Goal: Information Seeking & Learning: Learn about a topic

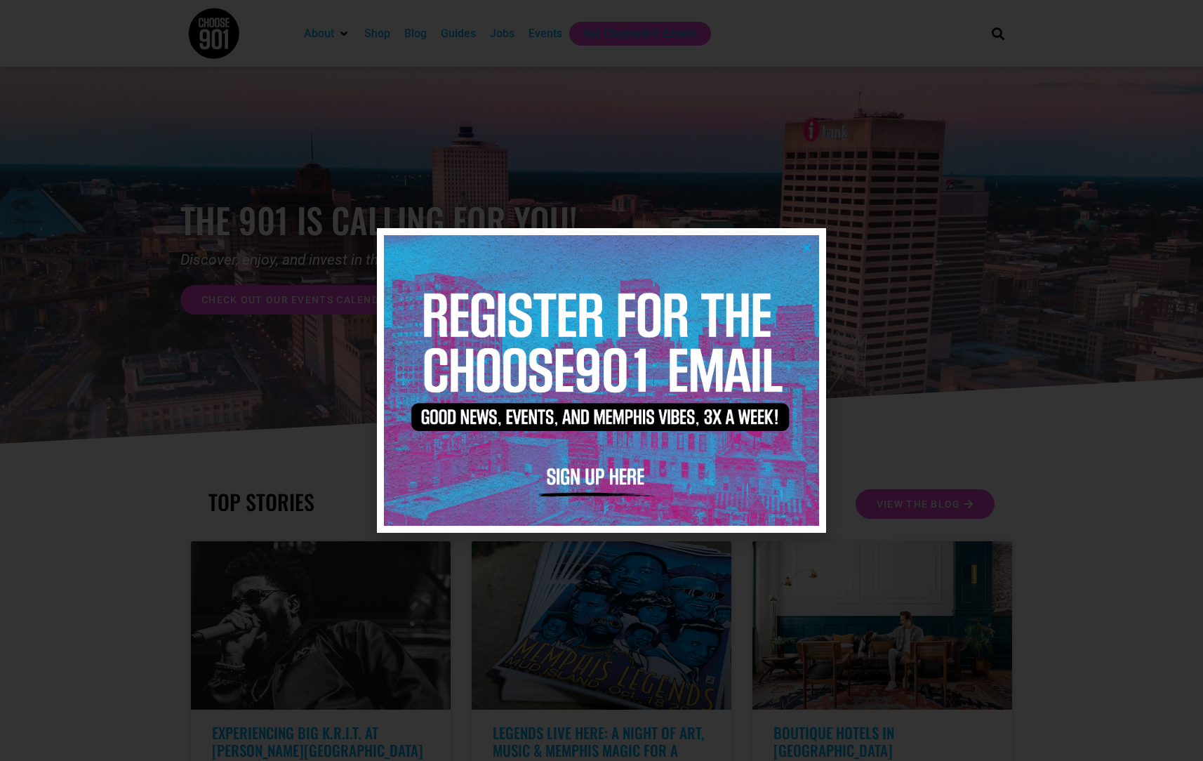
click at [805, 250] on icon "Close" at bounding box center [806, 247] width 11 height 11
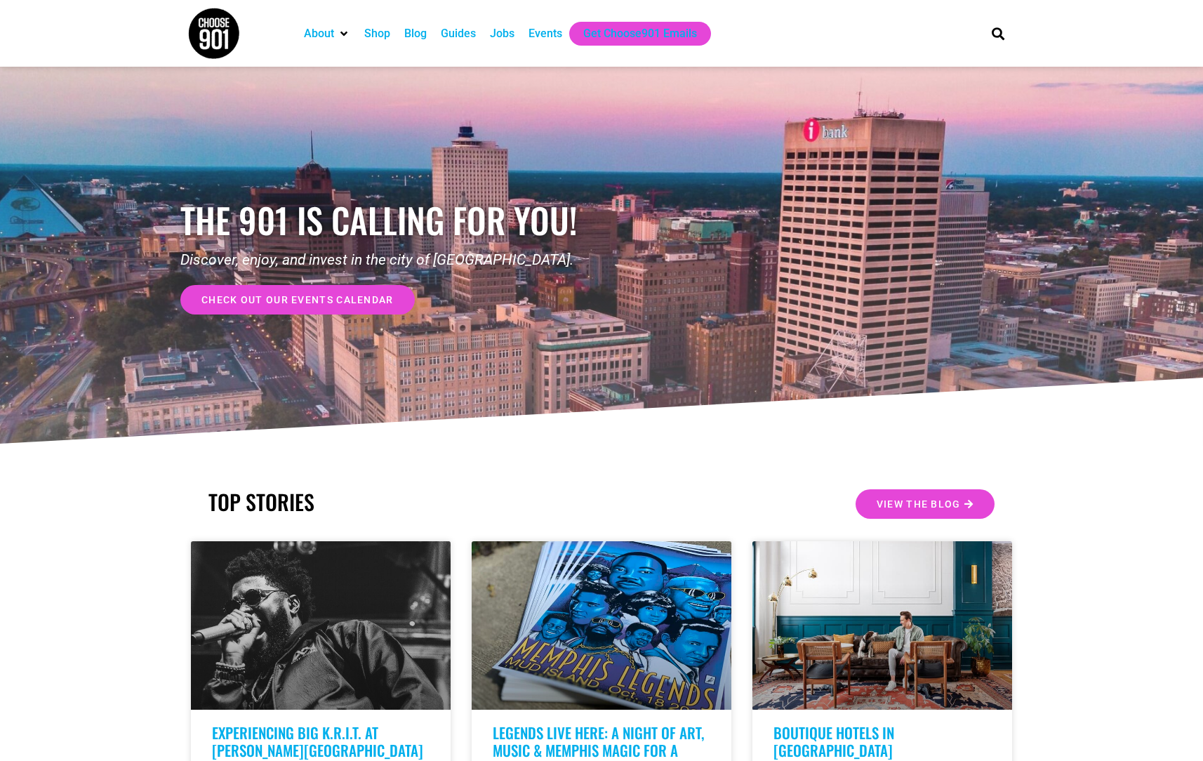
click at [556, 32] on div "Events" at bounding box center [545, 33] width 34 height 17
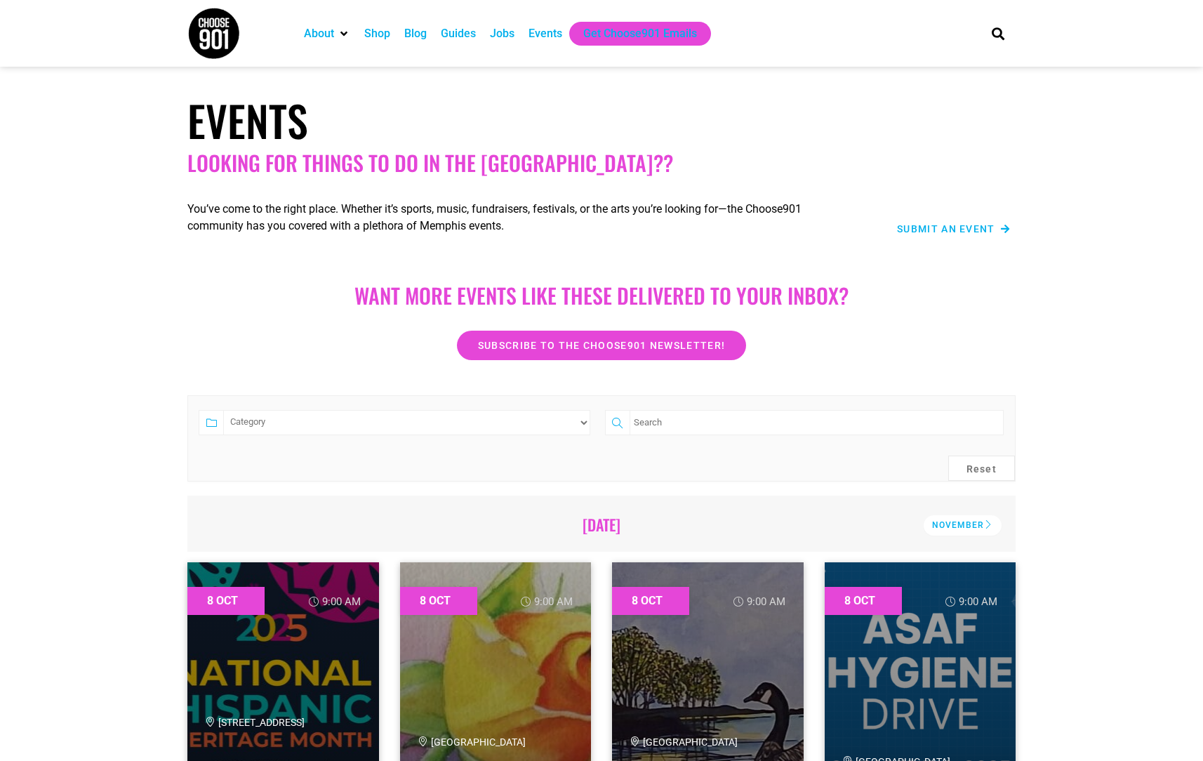
drag, startPoint x: 307, startPoint y: 408, endPoint x: 298, endPoint y: 425, distance: 19.2
click at [307, 410] on form "Category Adults Only Career Comedy Education Family Family Friendly Festival Fi…" at bounding box center [601, 438] width 828 height 86
select select "73"
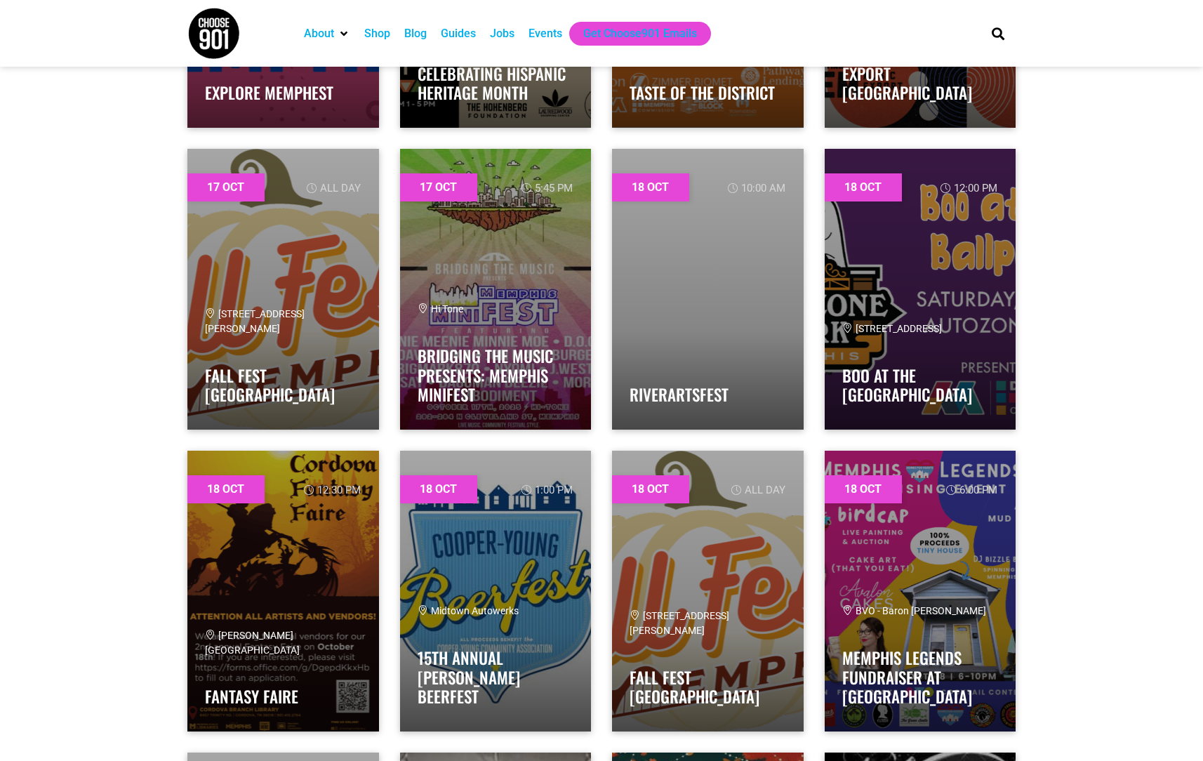
scroll to position [1338, 0]
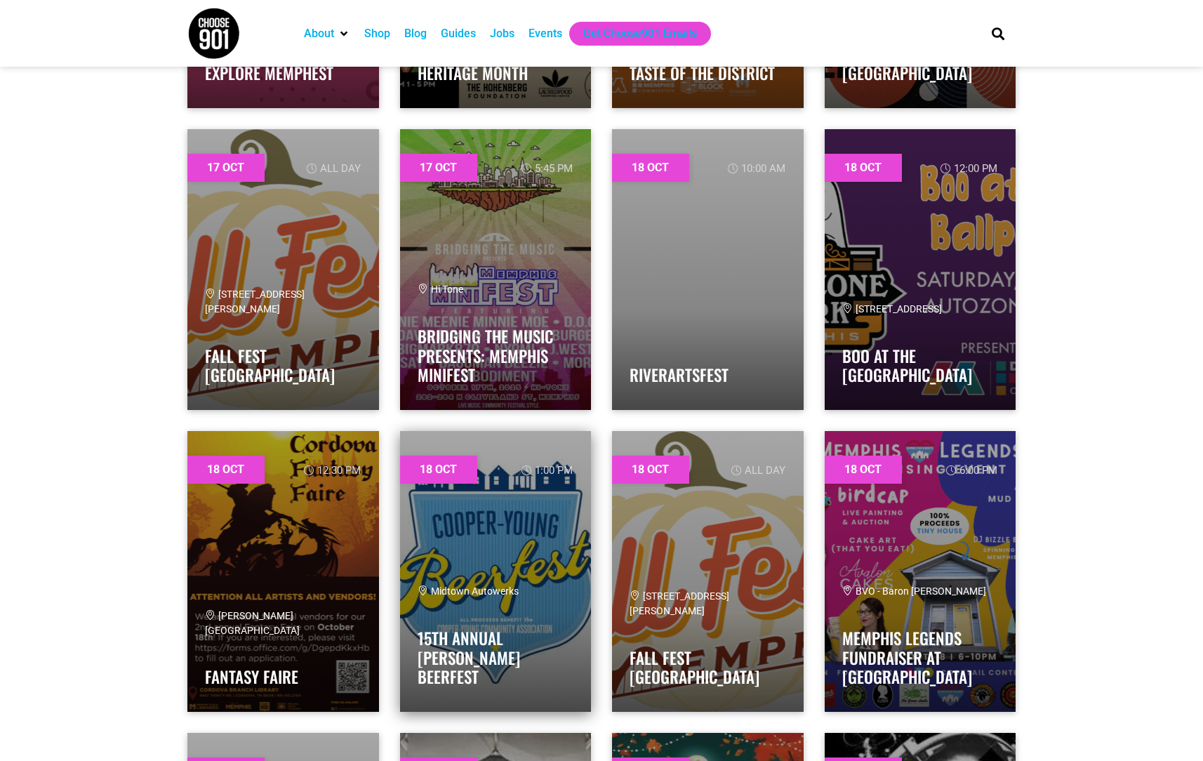
click at [501, 538] on link at bounding box center [496, 571] width 192 height 281
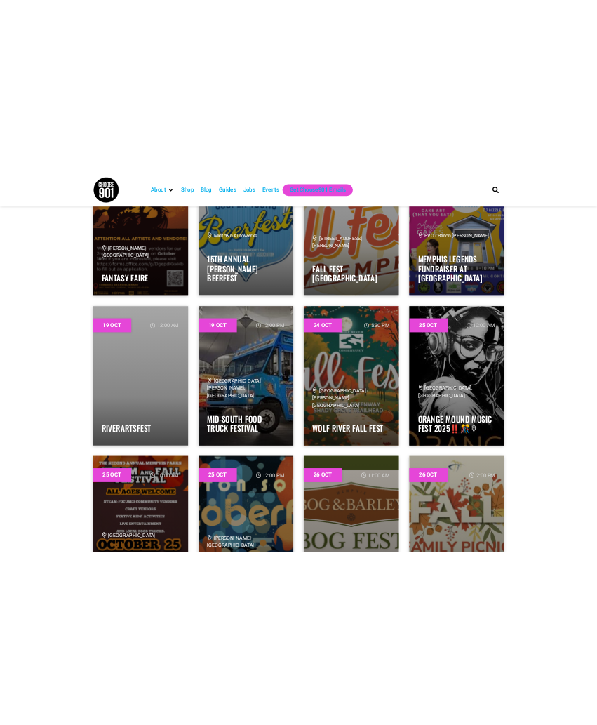
scroll to position [1813, 0]
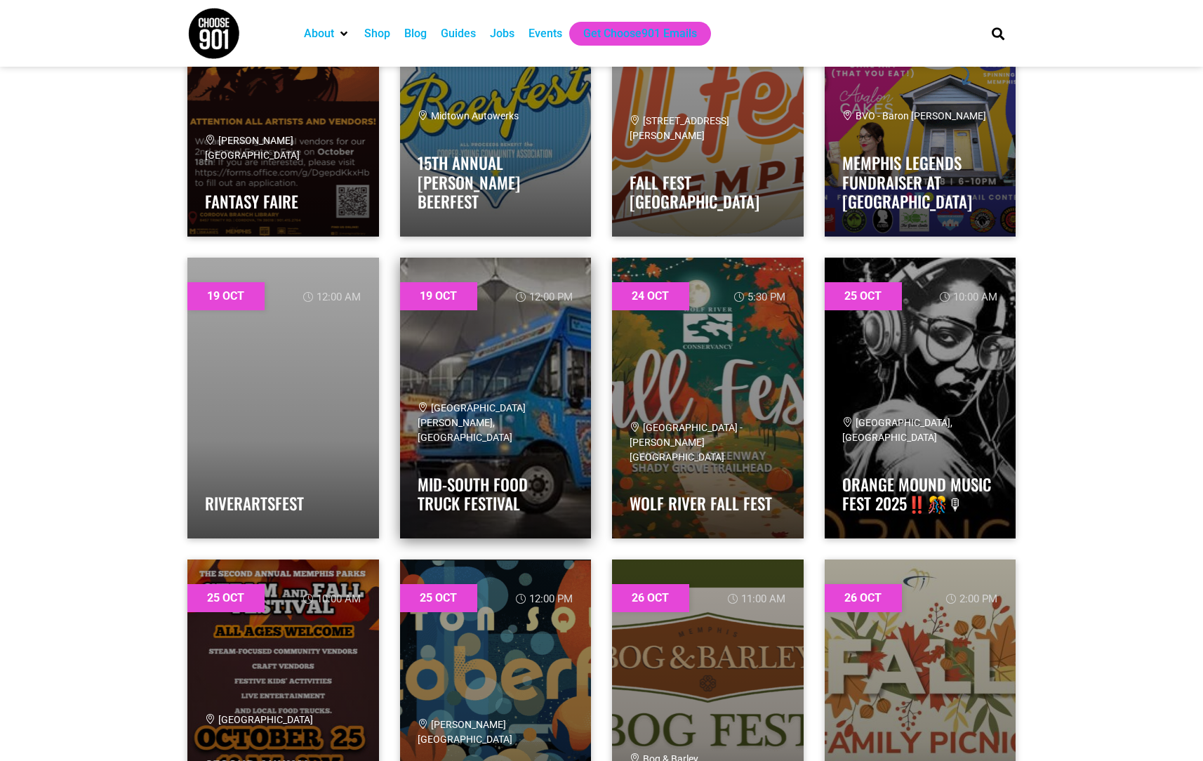
click at [513, 434] on div "[GEOGRAPHIC_DATA][PERSON_NAME], [GEOGRAPHIC_DATA]" at bounding box center [495, 423] width 156 height 44
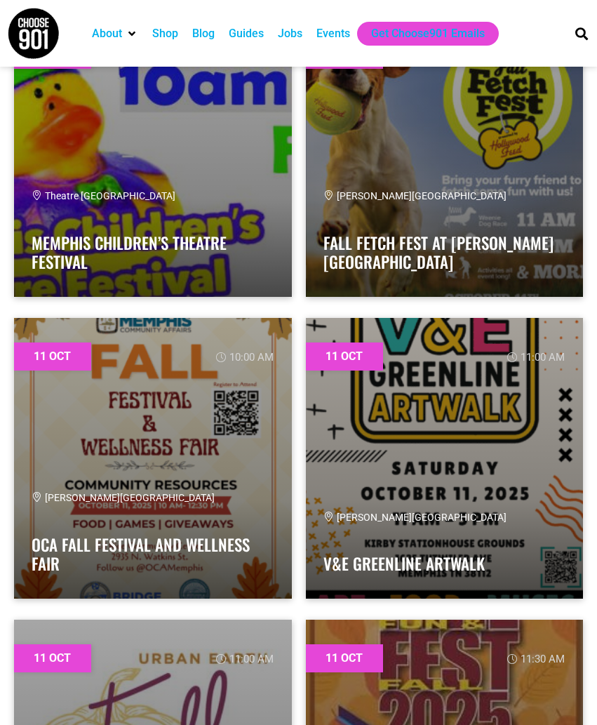
scroll to position [958, 0]
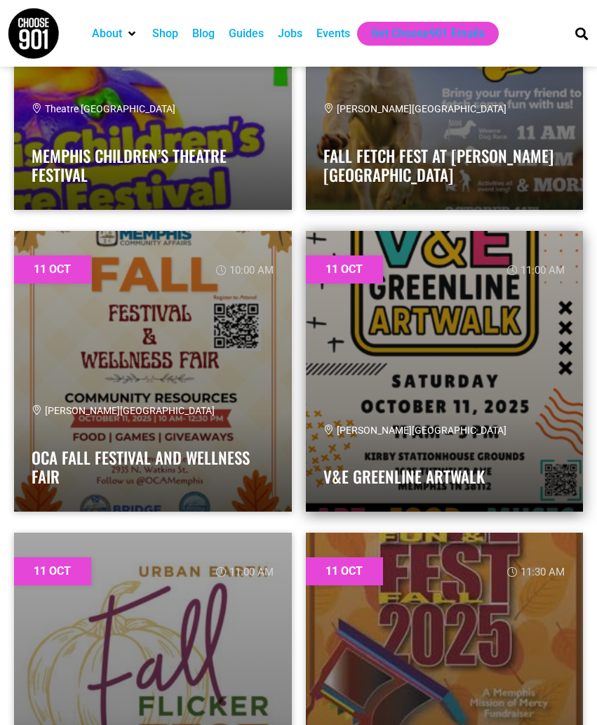
click at [392, 371] on link at bounding box center [445, 371] width 278 height 281
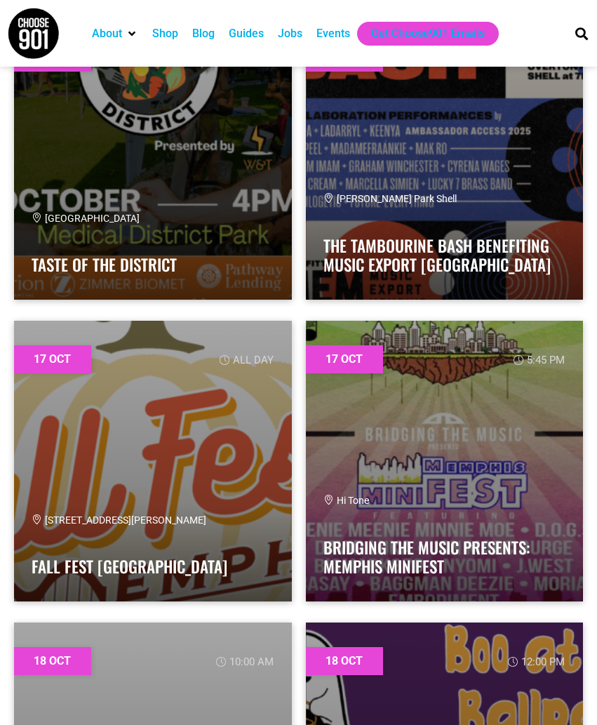
scroll to position [2132, 0]
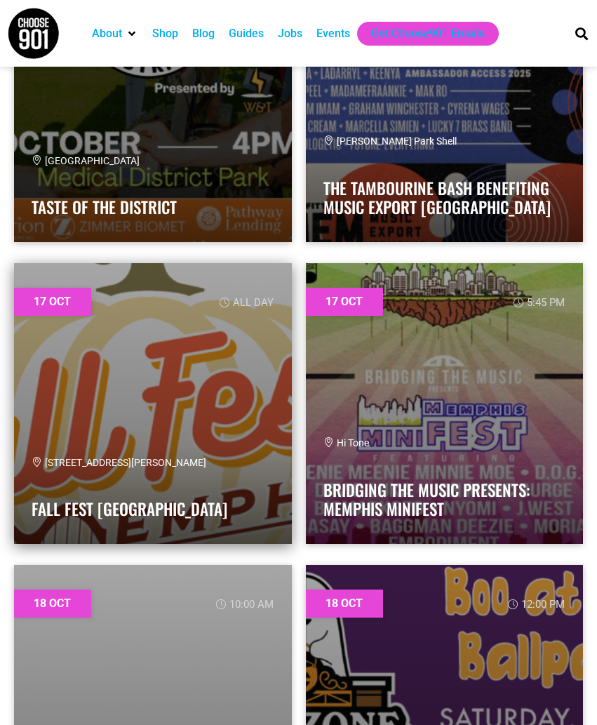
click at [257, 456] on div "[STREET_ADDRESS][PERSON_NAME]" at bounding box center [153, 462] width 243 height 15
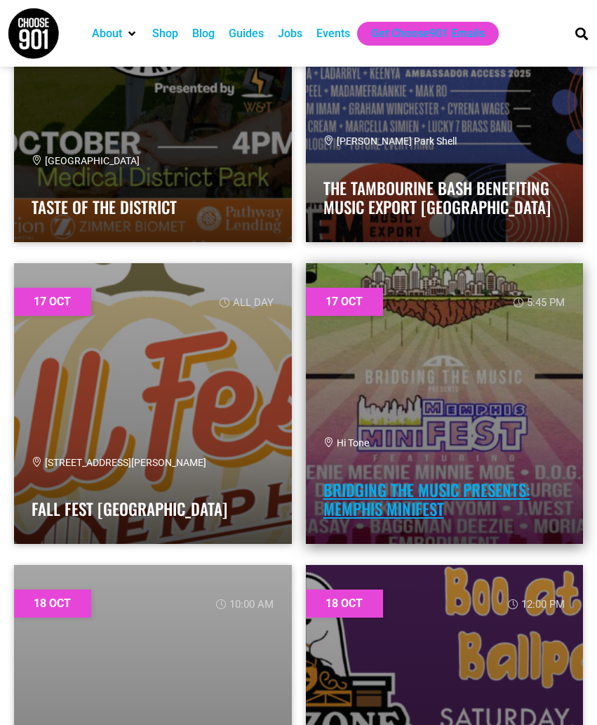
click at [400, 487] on link "Bridging The Music Presents: Memphis miniFEST" at bounding box center [426, 500] width 207 height 44
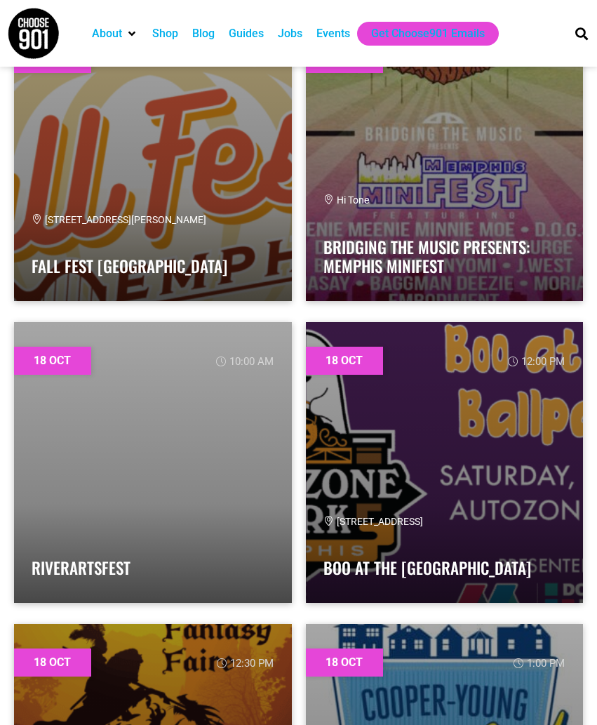
scroll to position [2511, 0]
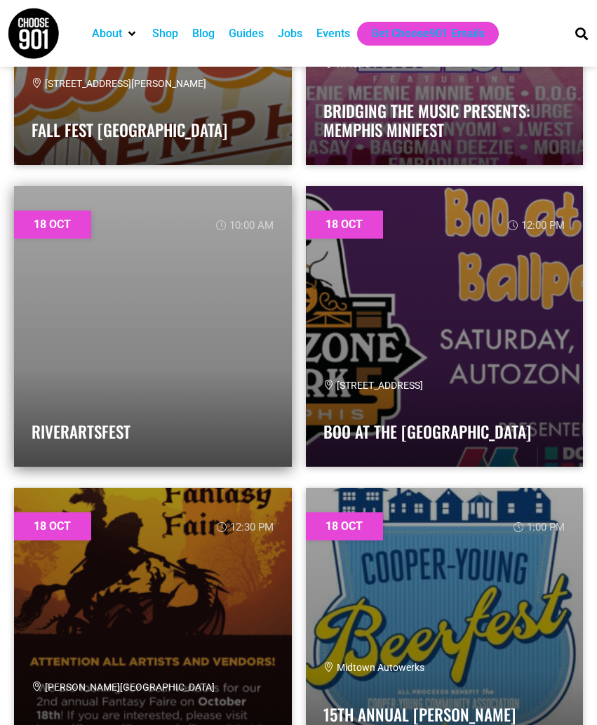
click at [214, 354] on link at bounding box center [153, 326] width 278 height 281
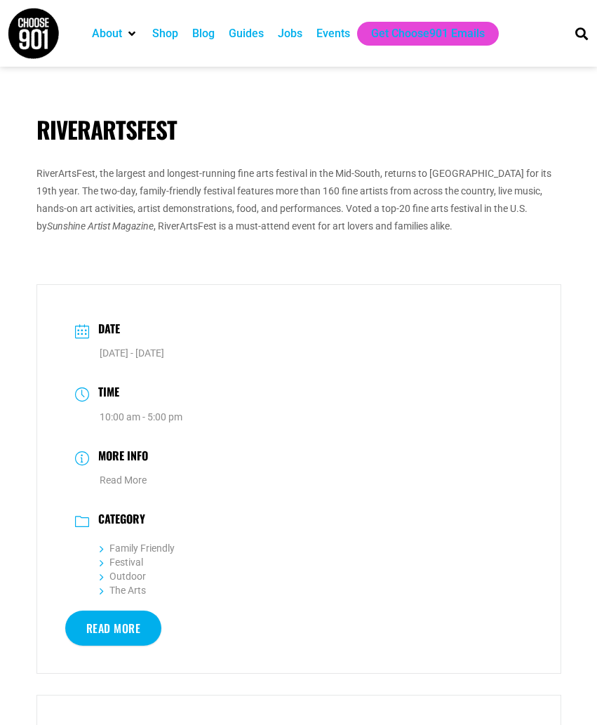
click at [111, 627] on link "Read More" at bounding box center [113, 627] width 97 height 35
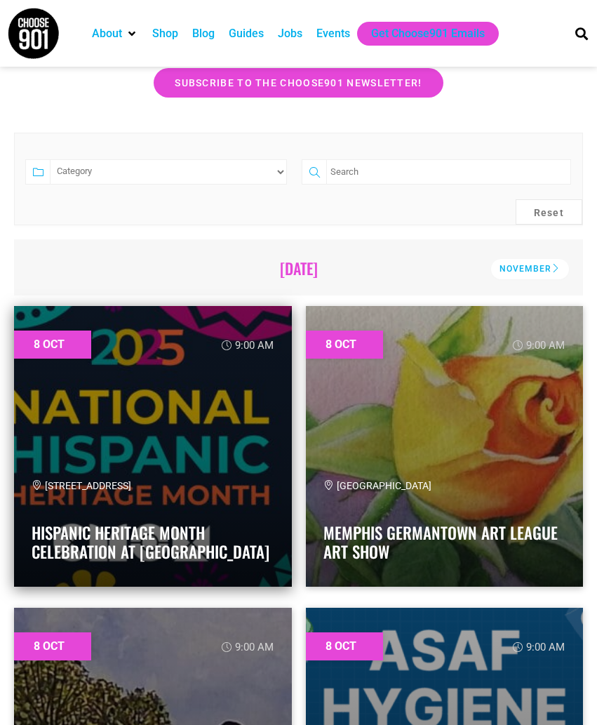
scroll to position [156, 0]
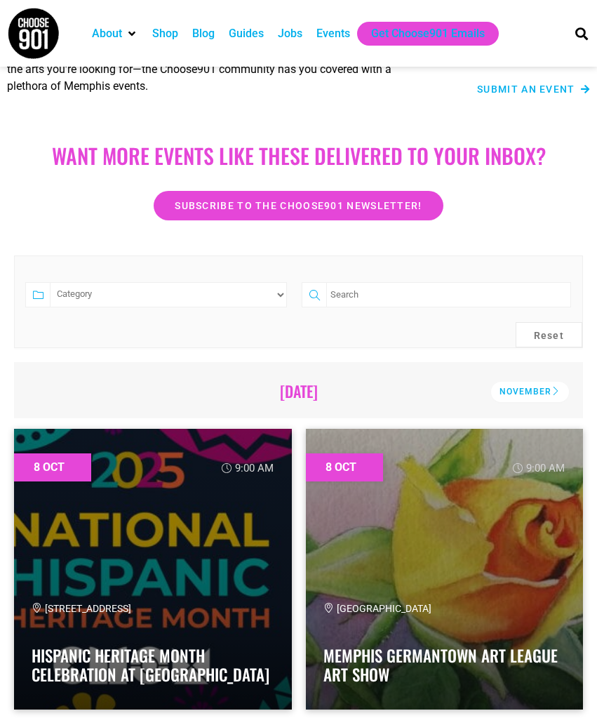
select select "73"
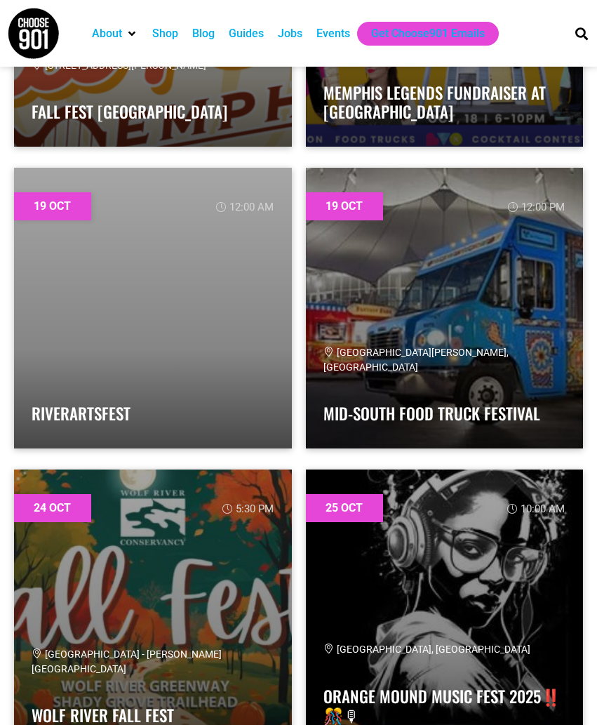
scroll to position [3549, 0]
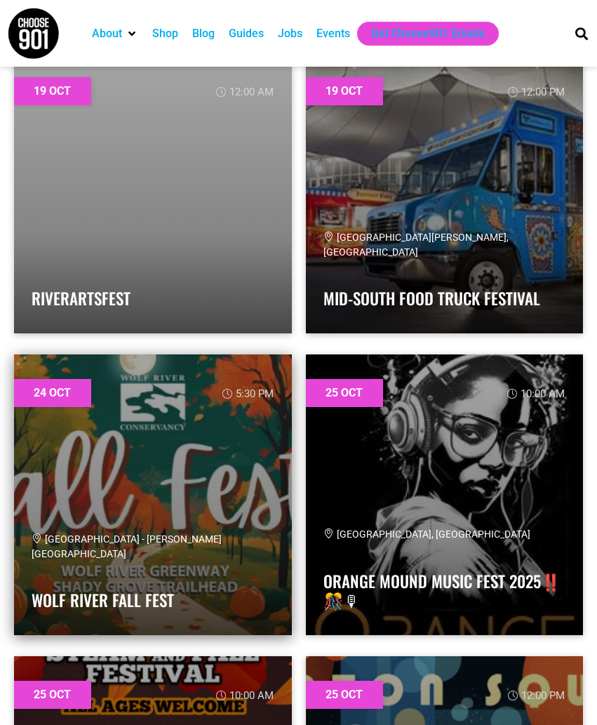
click at [187, 469] on link at bounding box center [153, 494] width 278 height 281
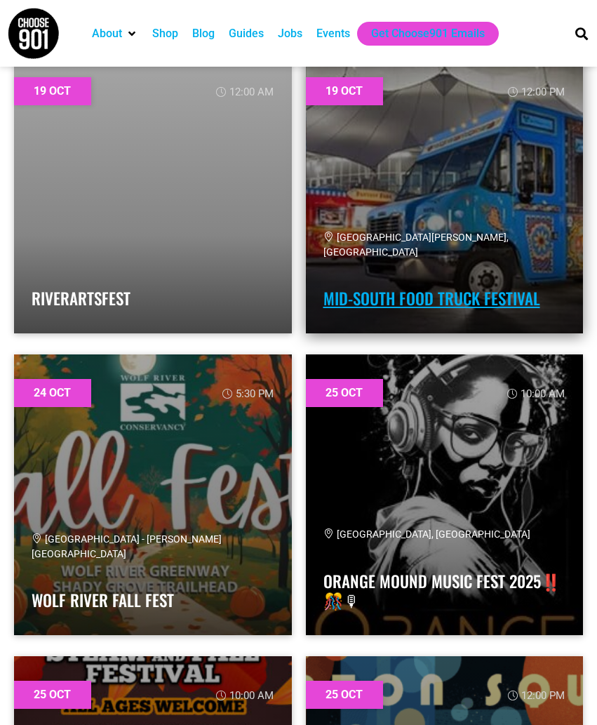
click at [439, 297] on link "Mid-South Food Truck Festival" at bounding box center [431, 298] width 217 height 24
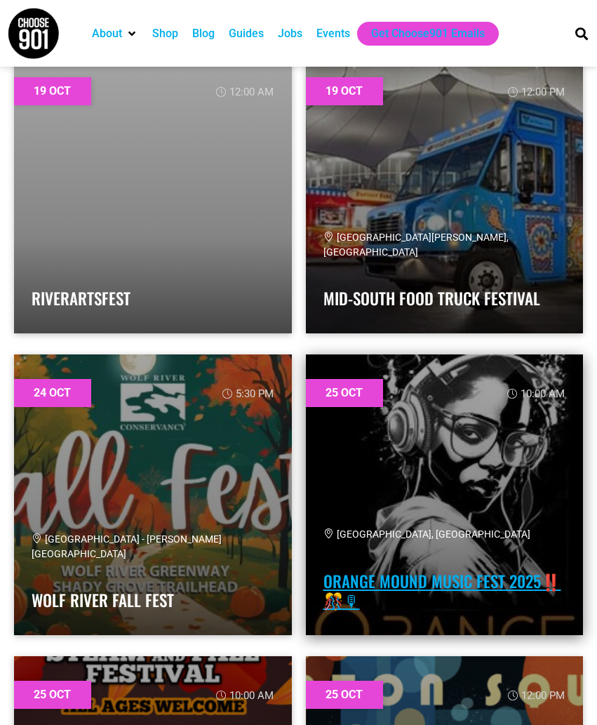
click at [452, 588] on link "Orange Mound Music Fest 2025‼️🎊🎙" at bounding box center [442, 591] width 238 height 44
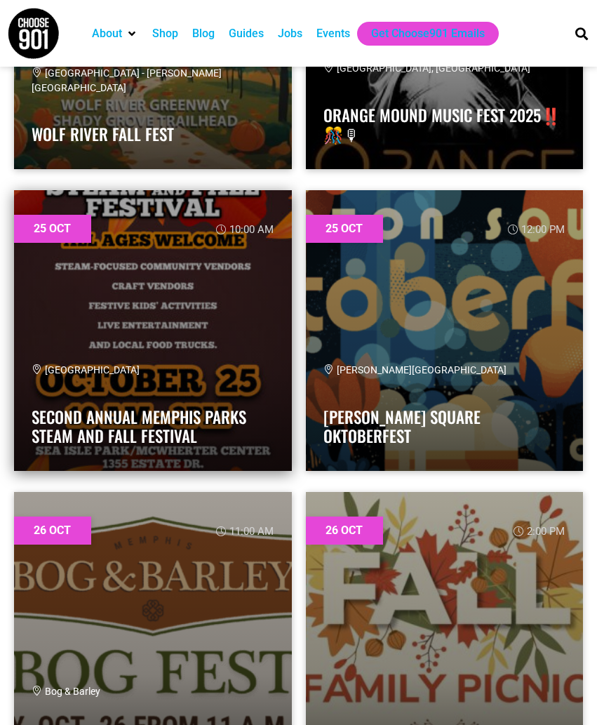
scroll to position [3932, 0]
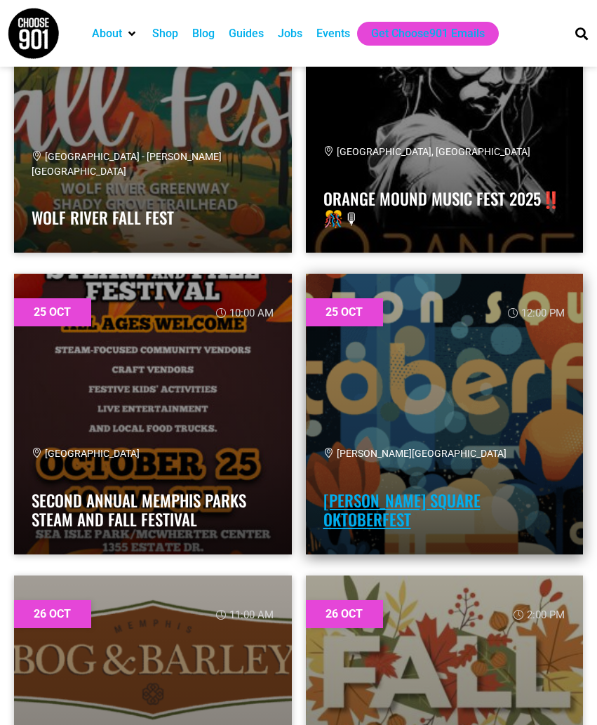
click at [407, 525] on link "[PERSON_NAME] Square Oktoberfest" at bounding box center [401, 510] width 157 height 44
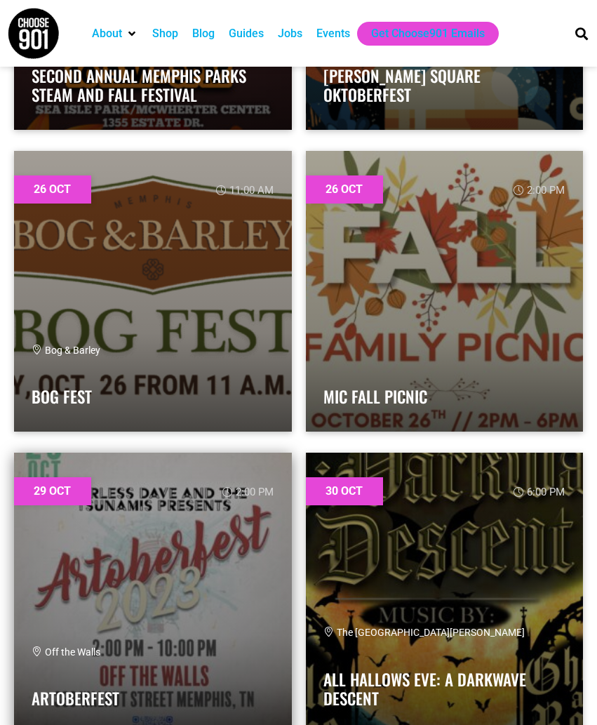
scroll to position [4587, 0]
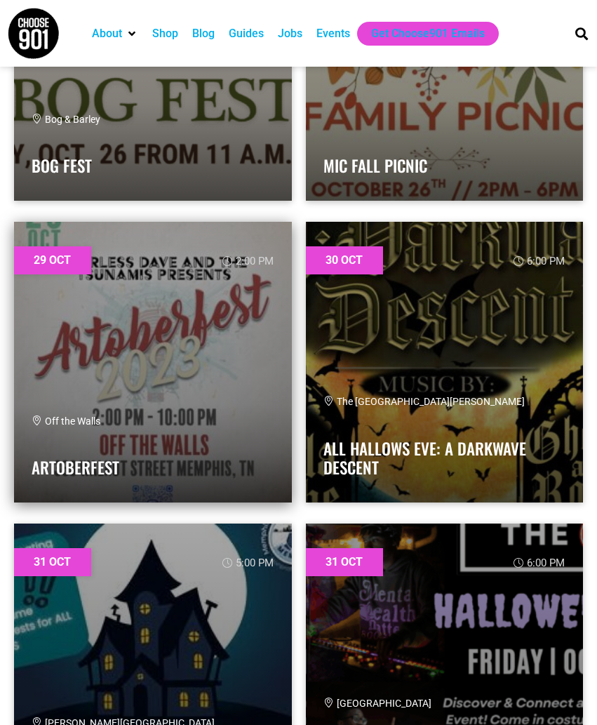
click at [143, 373] on link at bounding box center [153, 362] width 278 height 281
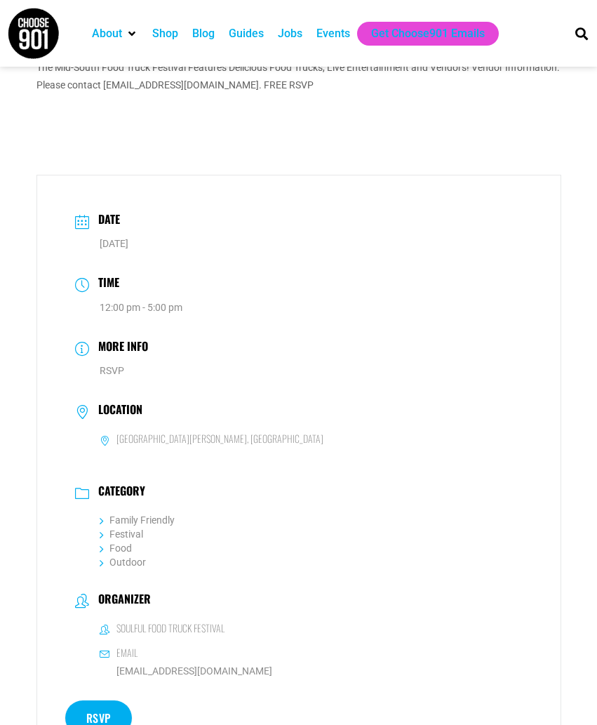
scroll to position [434, 0]
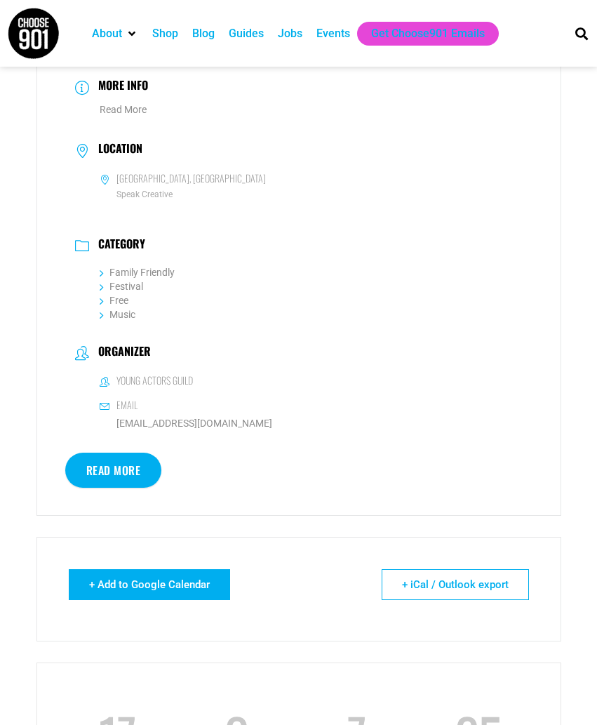
scroll to position [919, 0]
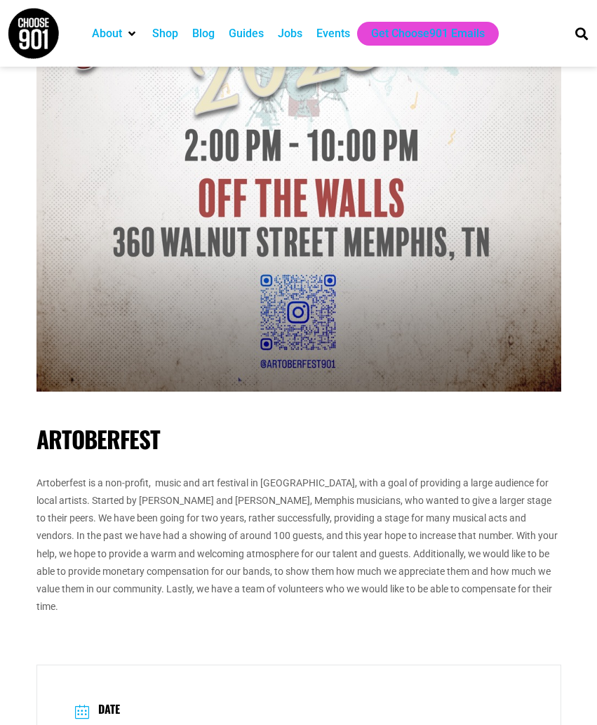
scroll to position [660, 0]
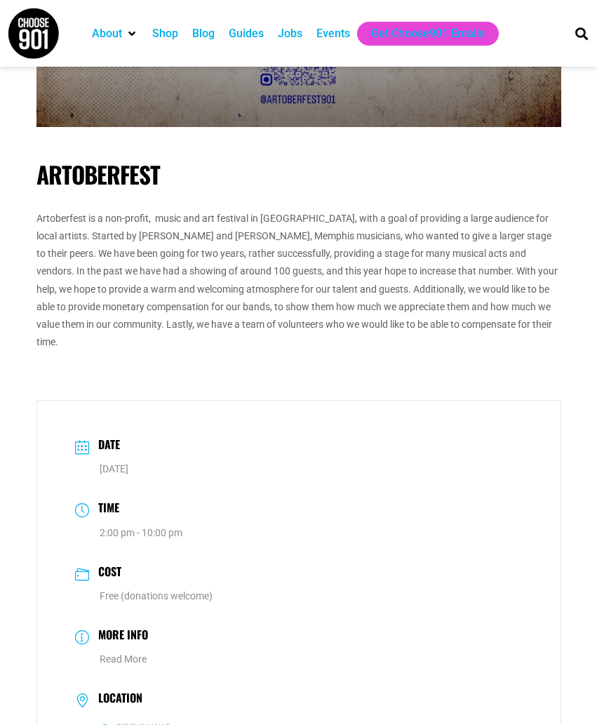
drag, startPoint x: 104, startPoint y: 449, endPoint x: 187, endPoint y: 443, distance: 83.7
click at [187, 460] on dd "Oct 29 2025" at bounding box center [299, 469] width 448 height 18
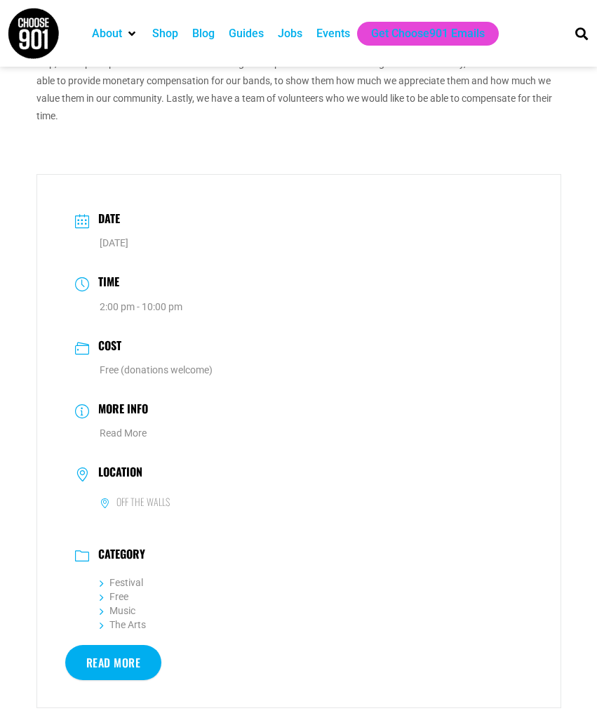
scroll to position [978, 0]
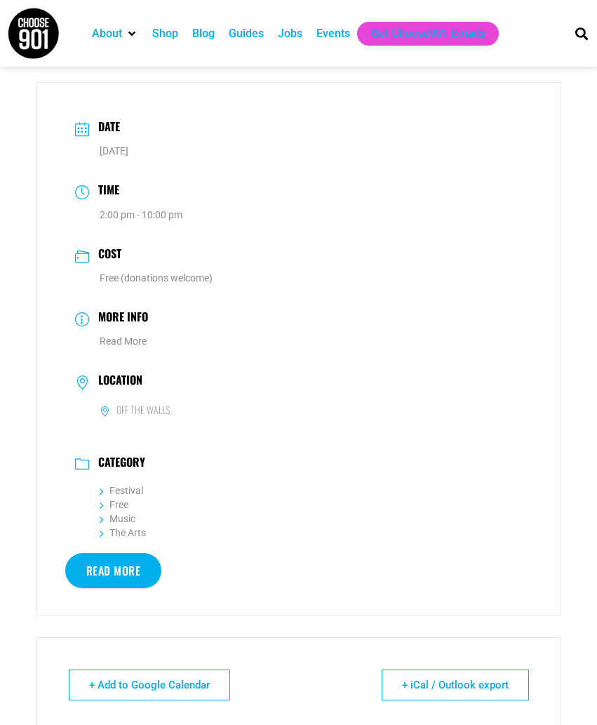
click at [114, 553] on link "Read More" at bounding box center [113, 570] width 97 height 35
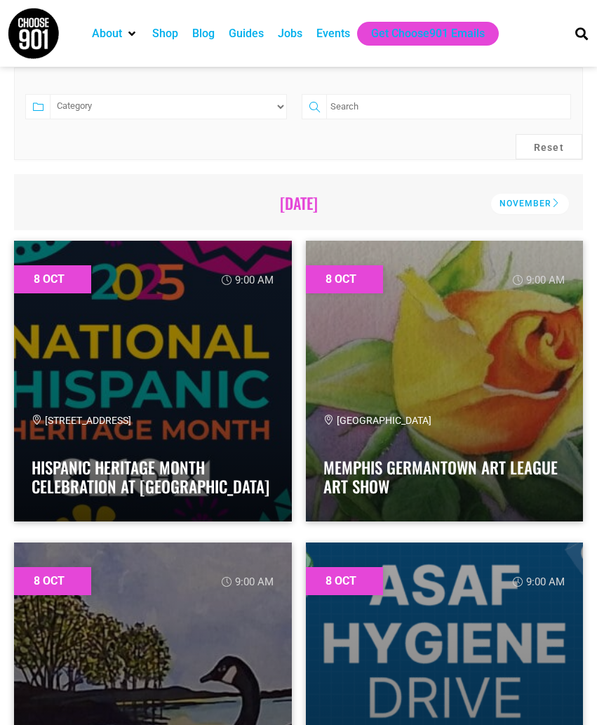
scroll to position [94, 0]
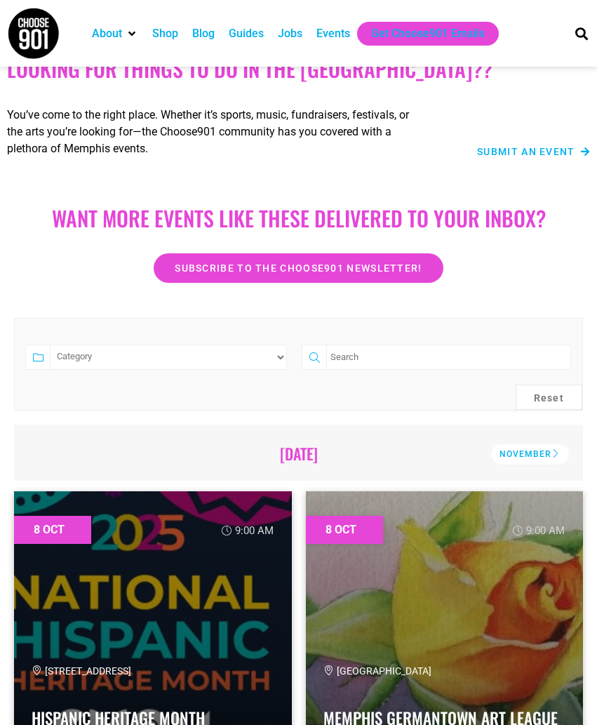
click at [244, 369] on div "Category Adults Only Career Comedy Education Family Family Friendly Festival Fi…" at bounding box center [156, 363] width 276 height 39
select select "73"
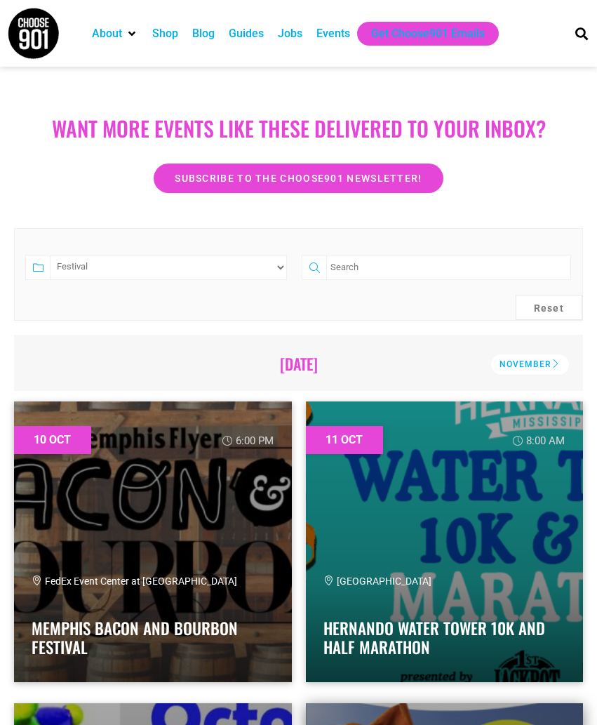
scroll to position [0, 0]
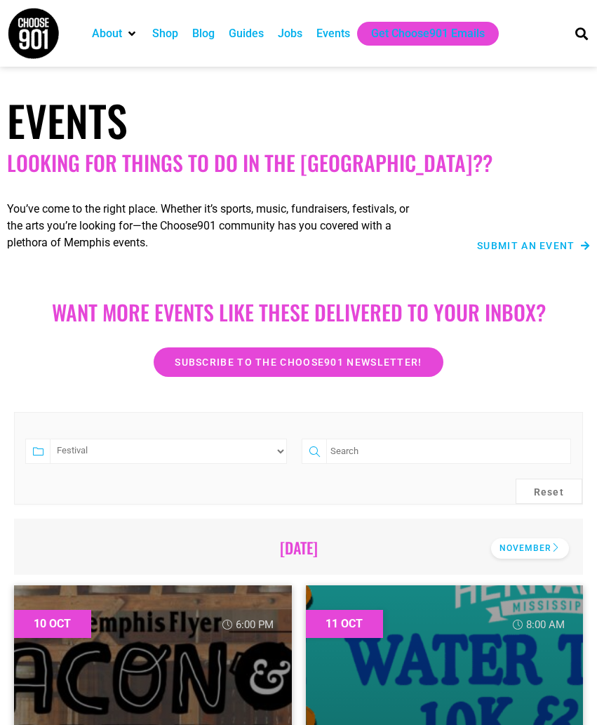
click at [551, 544] on div "November" at bounding box center [530, 548] width 78 height 20
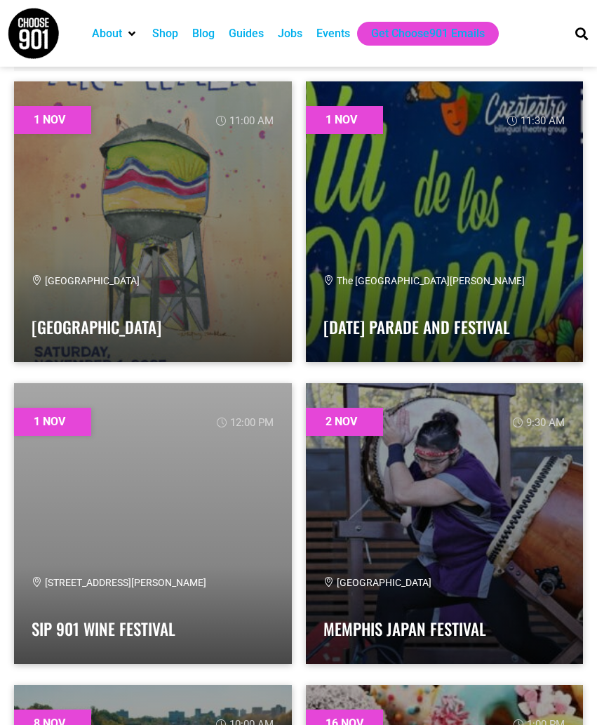
scroll to position [483, 0]
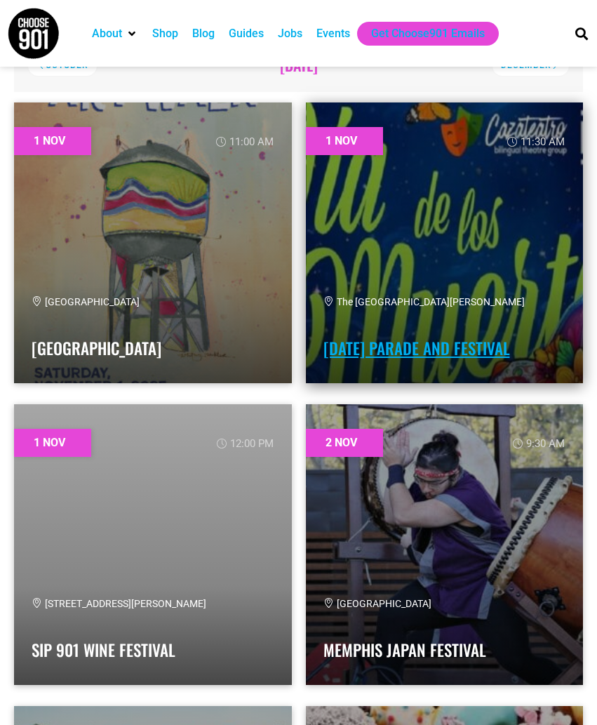
click at [357, 339] on link "[DATE] Parade and Festival" at bounding box center [416, 348] width 187 height 24
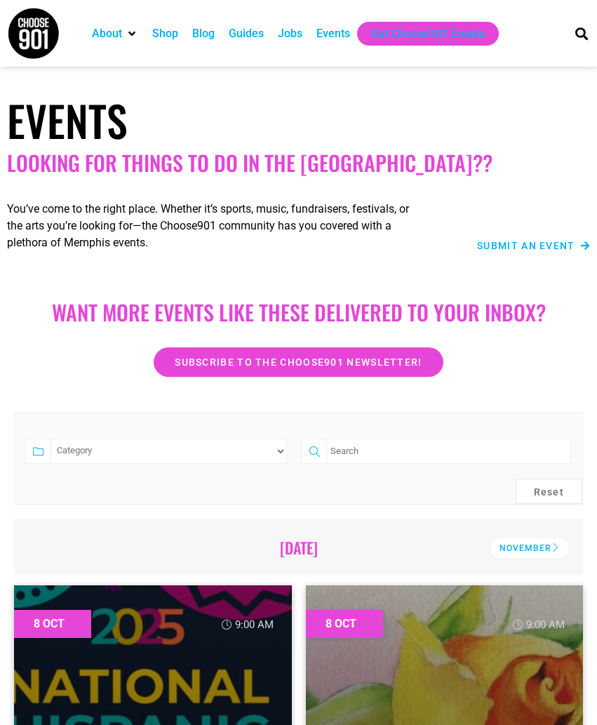
select select "73"
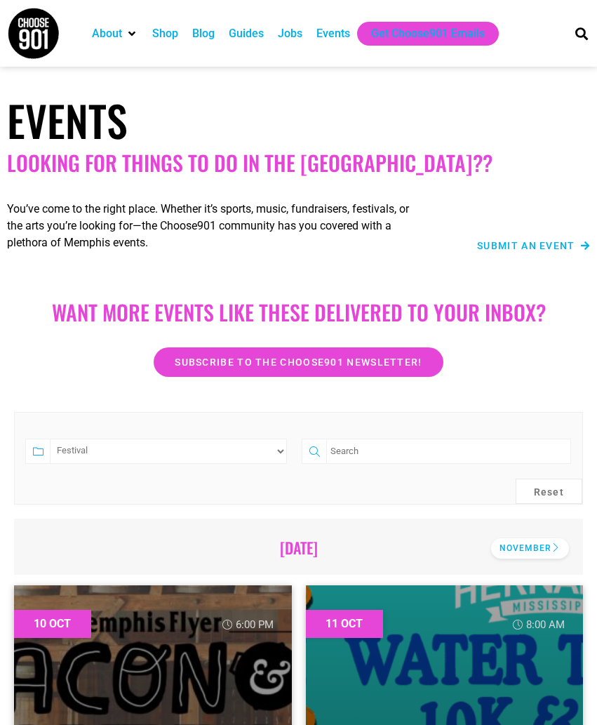
click at [536, 551] on div "November" at bounding box center [530, 548] width 78 height 20
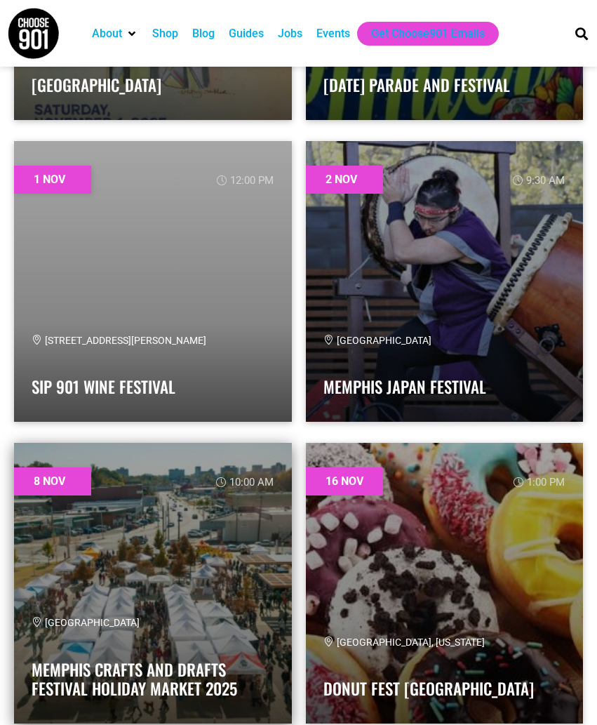
scroll to position [857, 0]
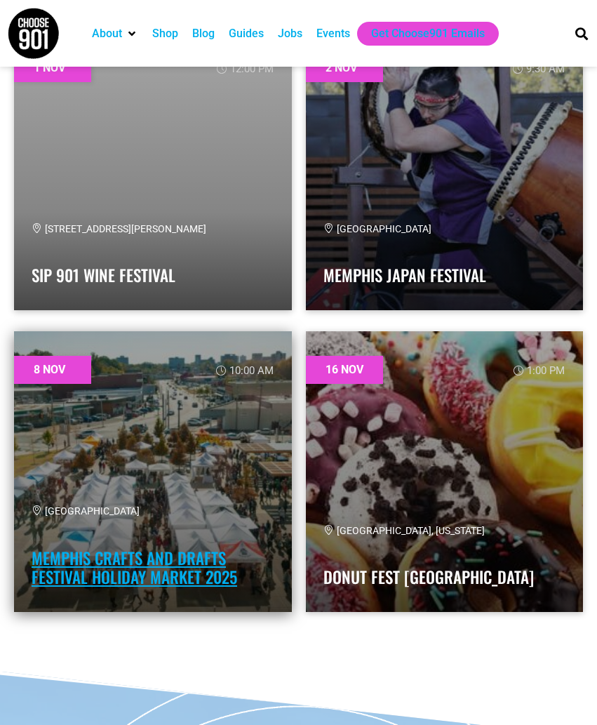
click at [159, 567] on link "Memphis Crafts and Drafts Festival Holiday Market 2025" at bounding box center [135, 568] width 206 height 44
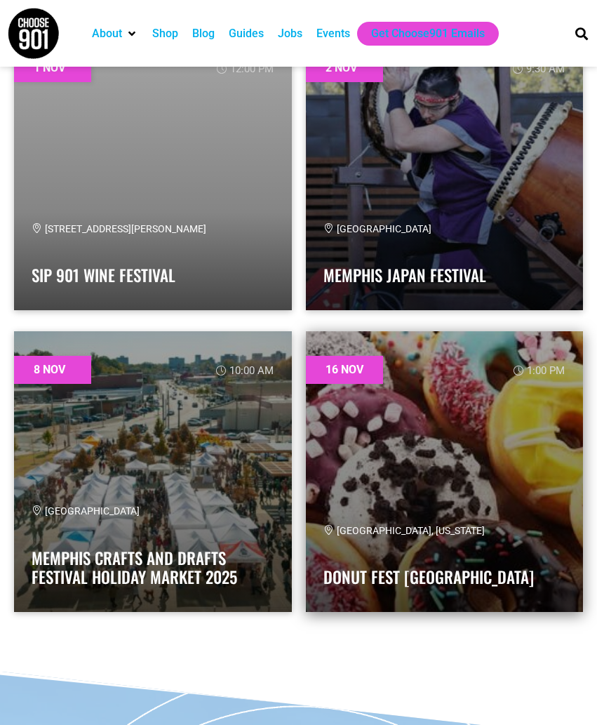
click at [403, 555] on div "[GEOGRAPHIC_DATA], [US_STATE] Donut Fest [GEOGRAPHIC_DATA]" at bounding box center [444, 558] width 243 height 71
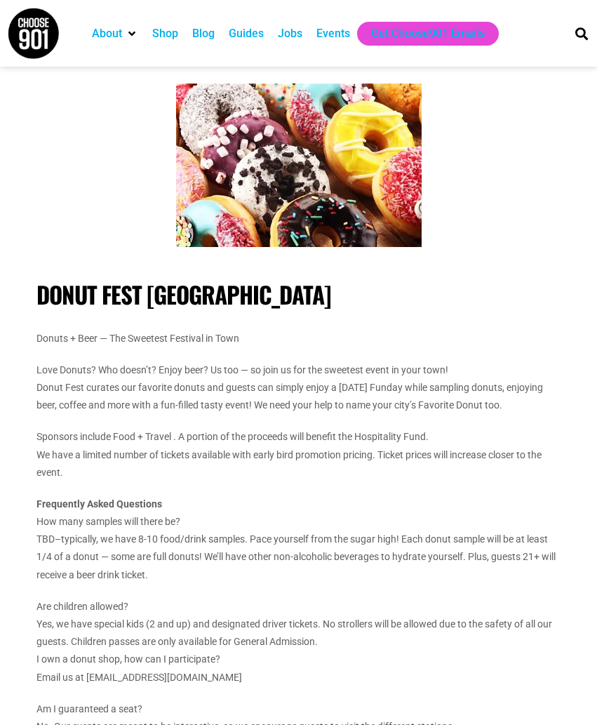
scroll to position [1400, 0]
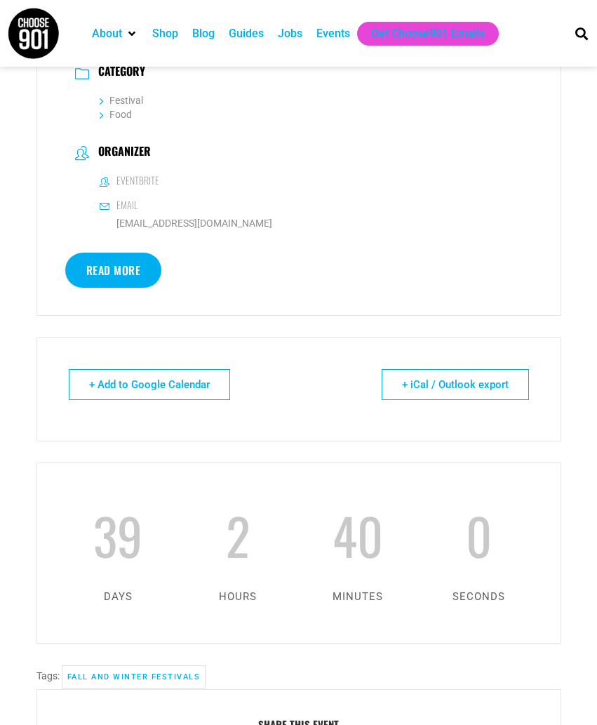
click at [138, 174] on h6 "Eventbrite" at bounding box center [137, 180] width 43 height 13
drag, startPoint x: 114, startPoint y: 281, endPoint x: 131, endPoint y: 270, distance: 20.2
click at [114, 281] on link "Read More" at bounding box center [113, 270] width 97 height 35
click at [134, 262] on link "Read More" at bounding box center [113, 270] width 97 height 35
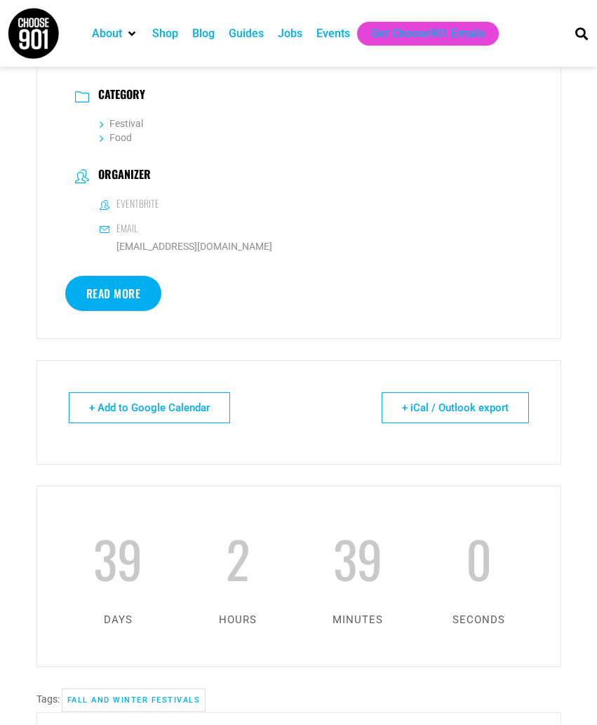
scroll to position [1240, 0]
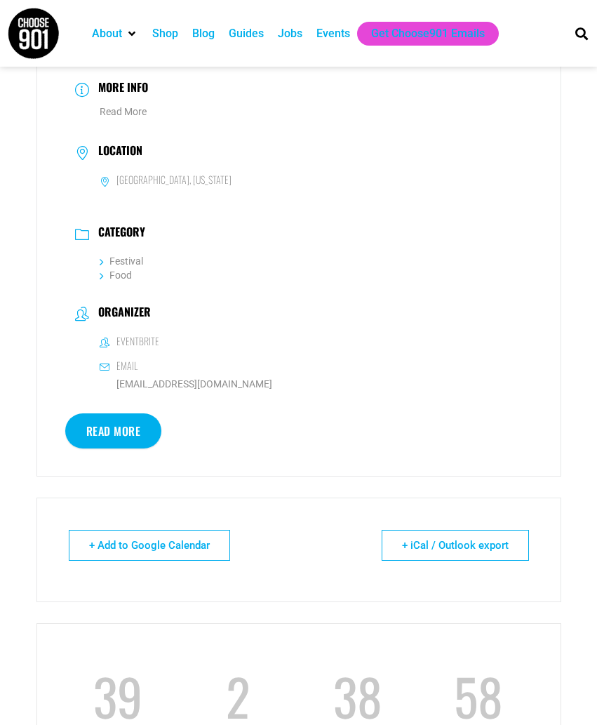
click at [100, 420] on link "Read More" at bounding box center [113, 430] width 97 height 35
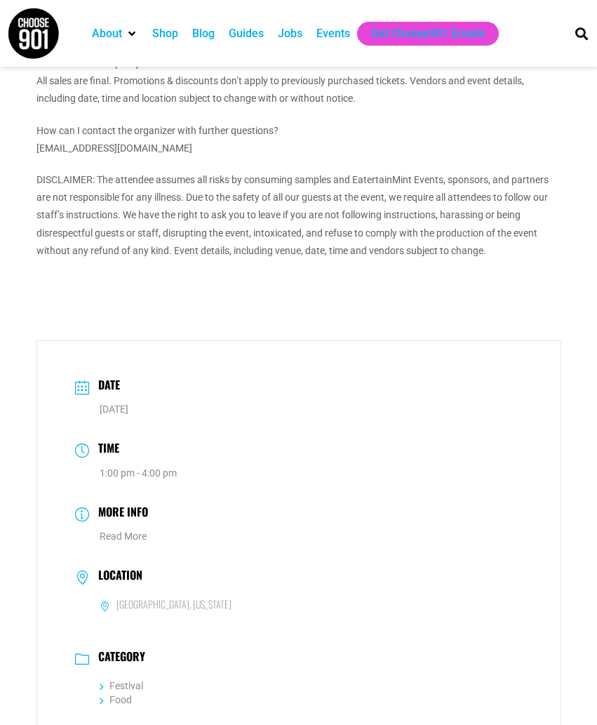
scroll to position [929, 0]
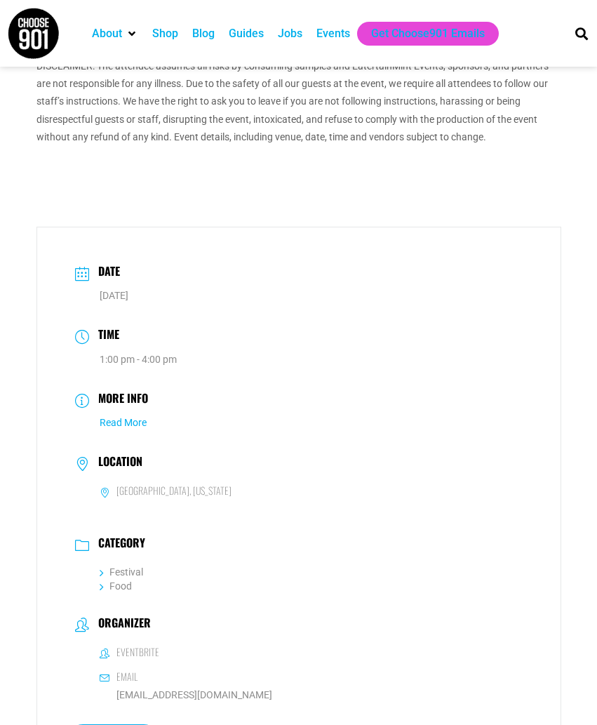
click at [122, 417] on link "Read More" at bounding box center [123, 422] width 47 height 11
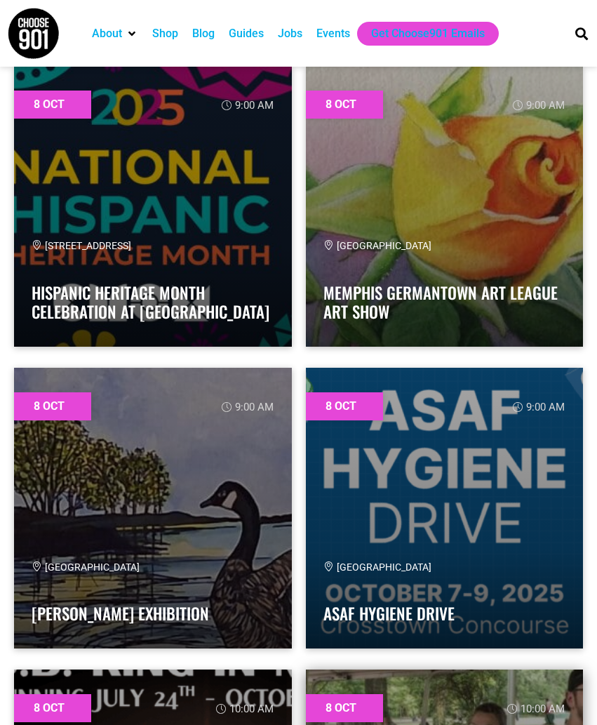
scroll to position [257, 0]
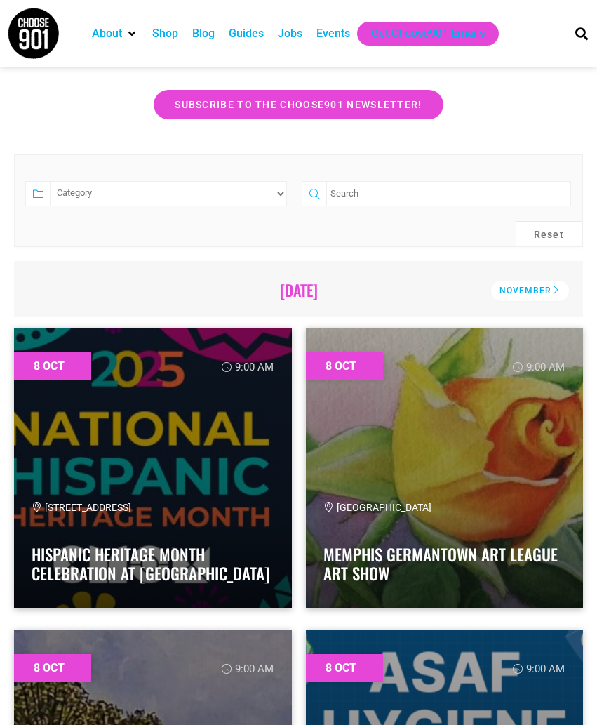
select select "73"
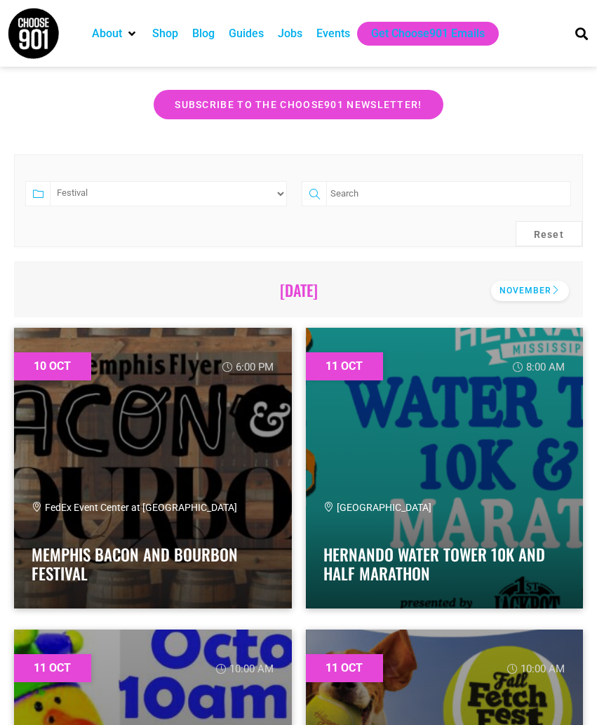
click at [524, 291] on div "November" at bounding box center [530, 291] width 78 height 20
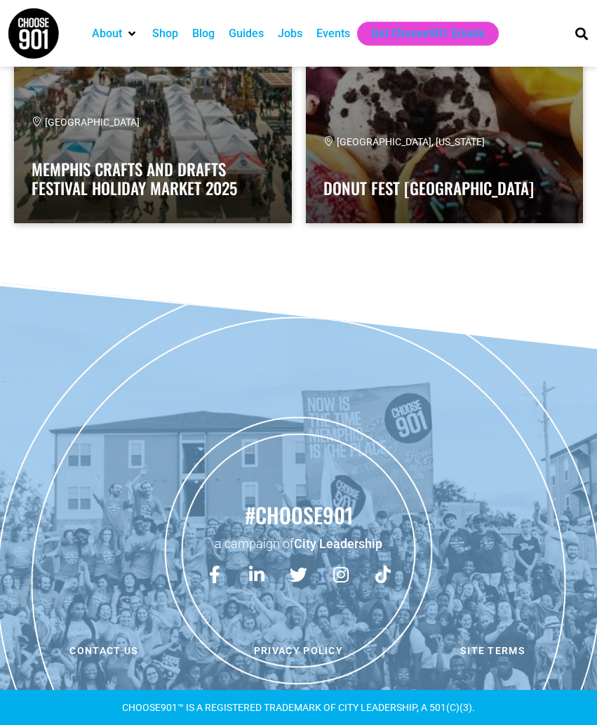
scroll to position [0, 0]
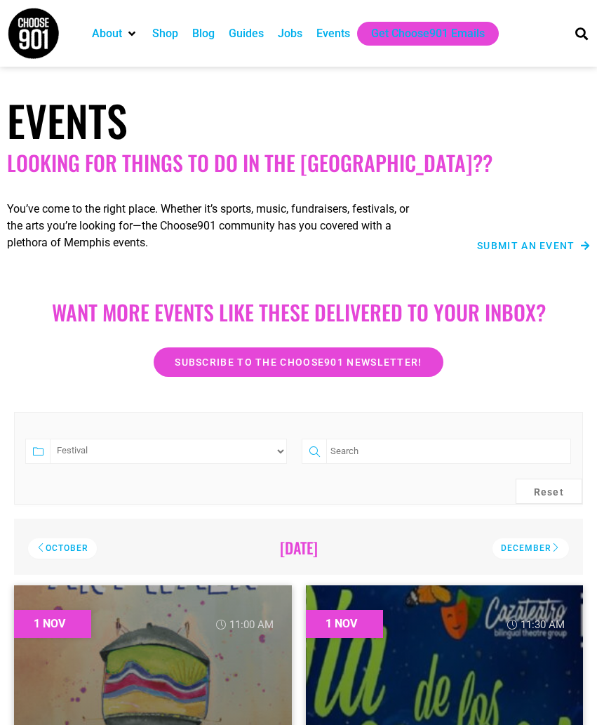
click at [558, 549] on div "December" at bounding box center [531, 548] width 76 height 20
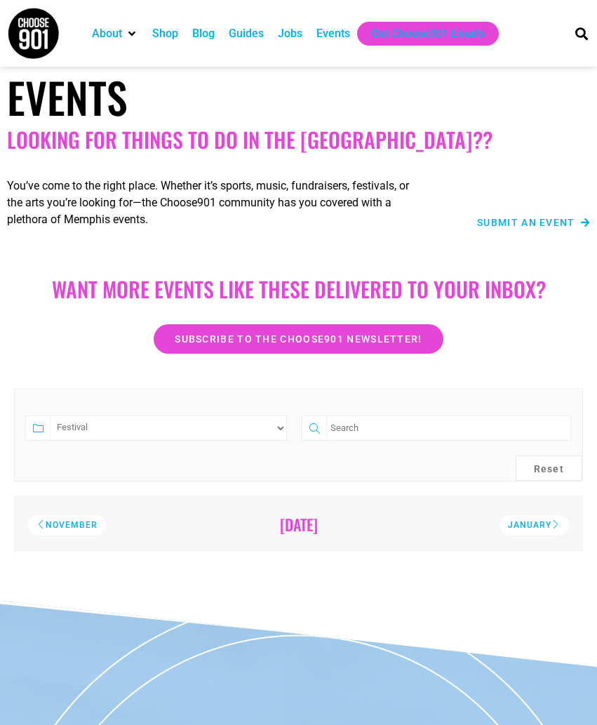
scroll to position [91, 0]
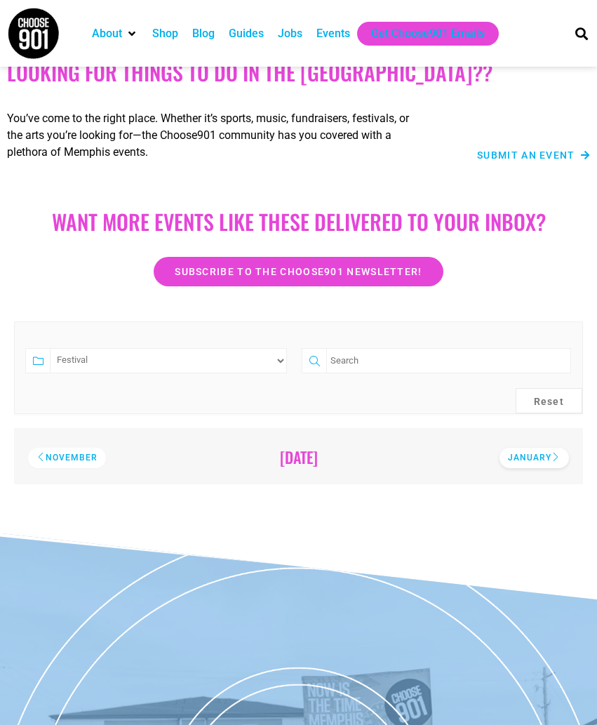
click at [510, 451] on div "January" at bounding box center [534, 458] width 69 height 20
click at [511, 460] on div "February" at bounding box center [532, 458] width 74 height 20
click at [511, 460] on div "March" at bounding box center [539, 458] width 60 height 20
click at [511, 460] on h2 "[DATE]" at bounding box center [299, 457] width 530 height 18
click at [535, 459] on div "April" at bounding box center [542, 458] width 53 height 20
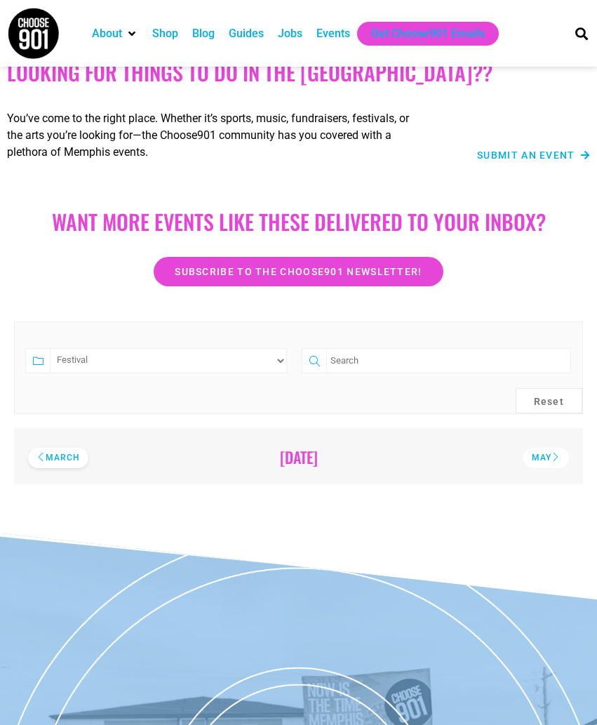
click at [50, 449] on div "March" at bounding box center [58, 458] width 60 height 20
click at [55, 455] on div "February" at bounding box center [65, 458] width 74 height 20
click at [55, 455] on div "January" at bounding box center [62, 458] width 69 height 20
click at [55, 455] on div "December" at bounding box center [66, 458] width 76 height 20
click at [55, 455] on div "November" at bounding box center [67, 458] width 78 height 20
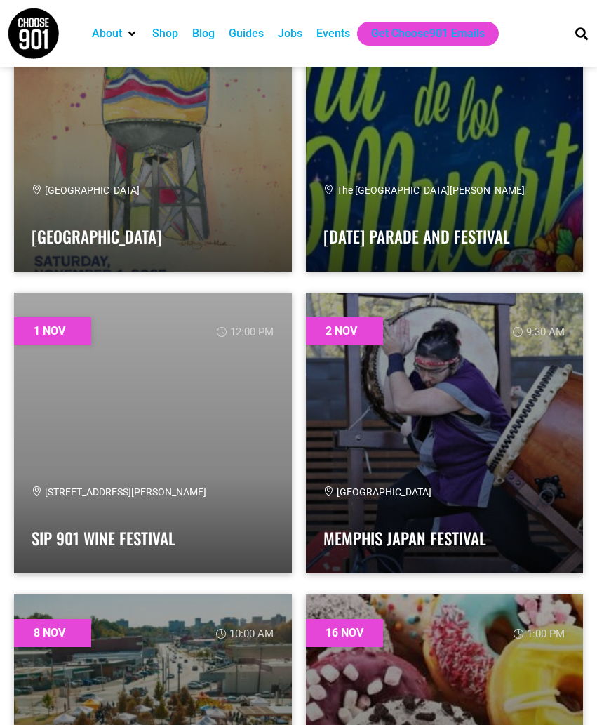
scroll to position [862, 0]
